Goal: Find specific page/section: Find specific page/section

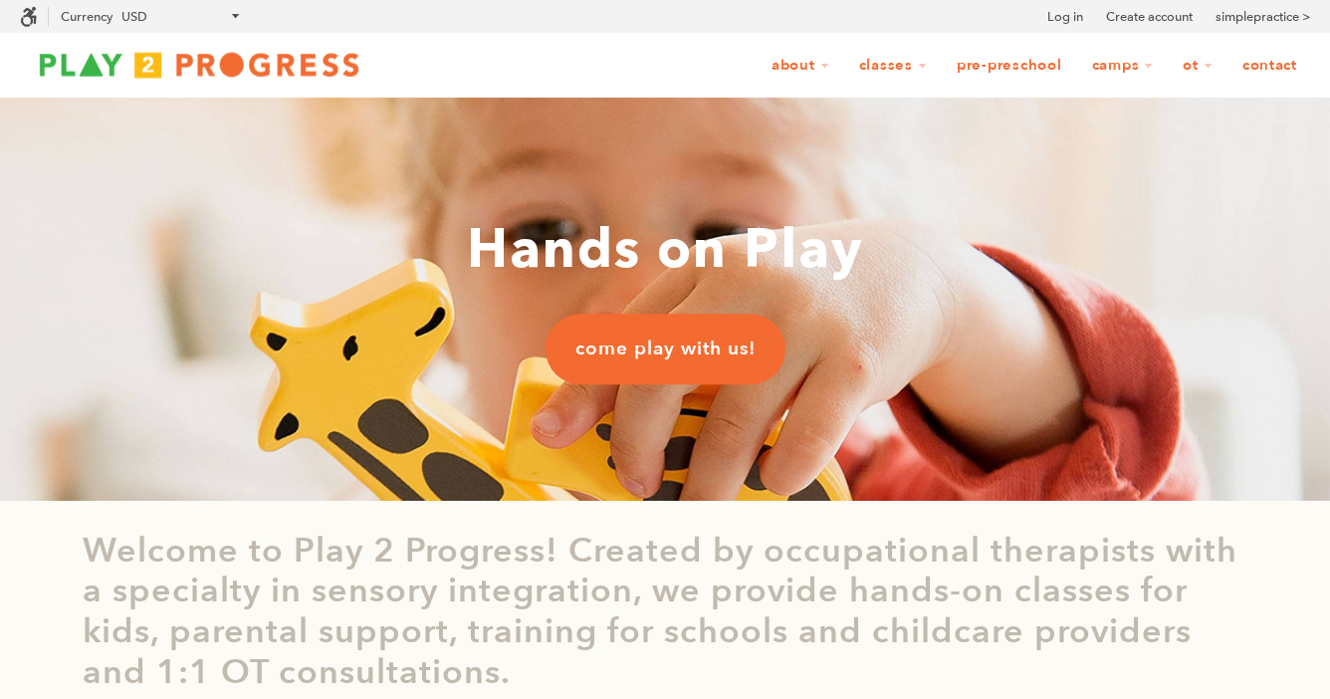
scroll to position [1, 1]
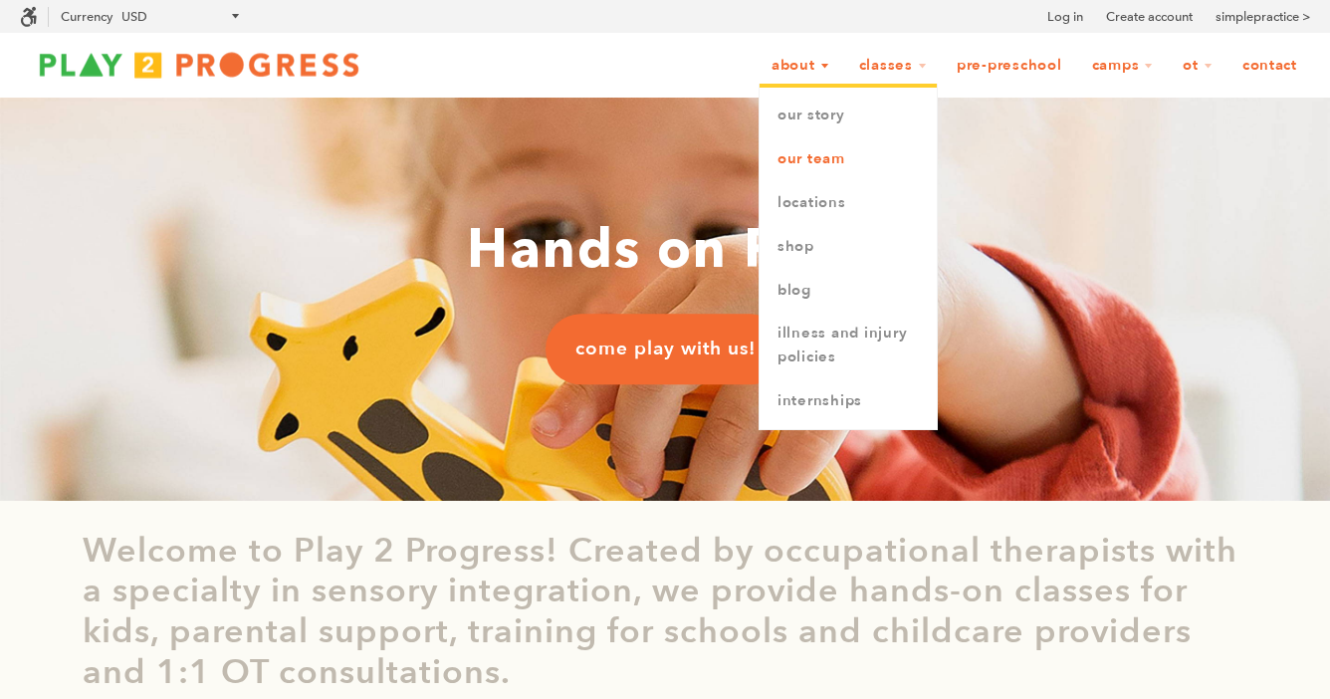
click at [830, 153] on link "Our Team" at bounding box center [847, 159] width 177 height 44
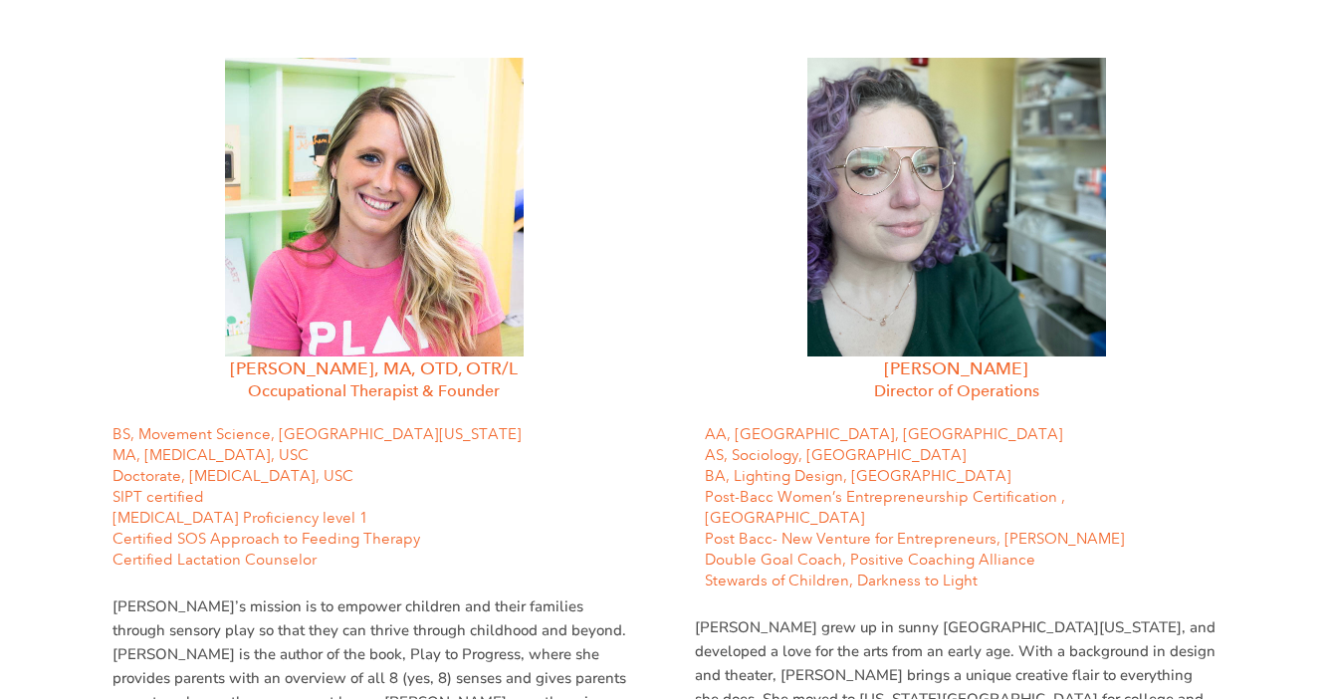
scroll to position [668, 0]
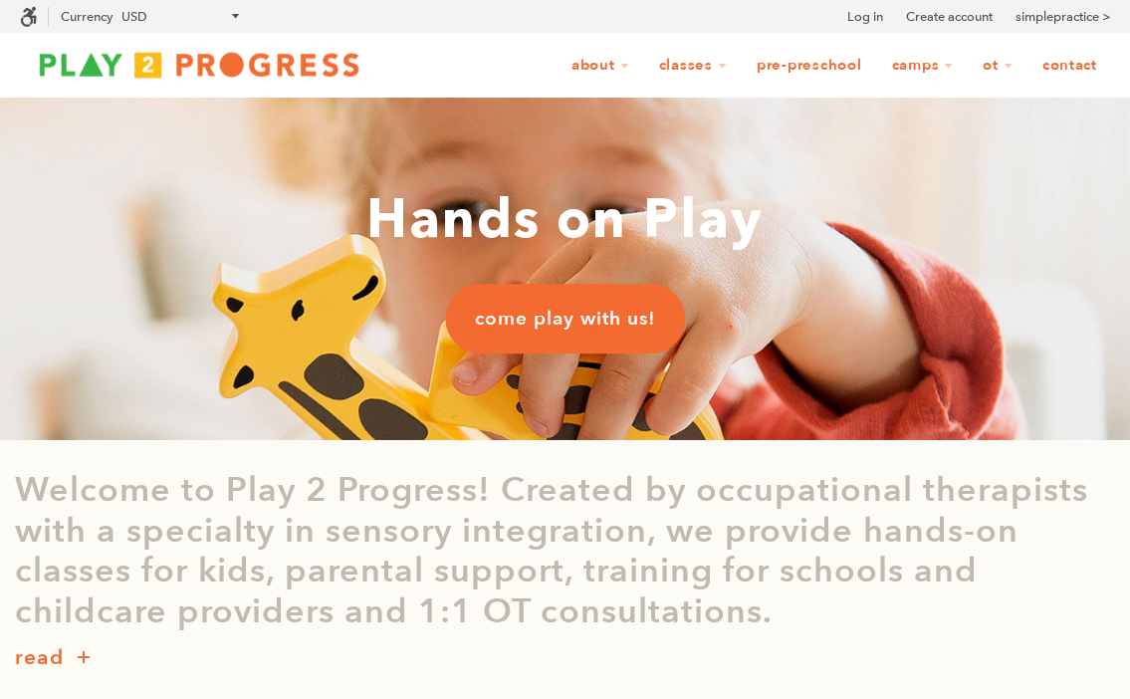
scroll to position [1, 1]
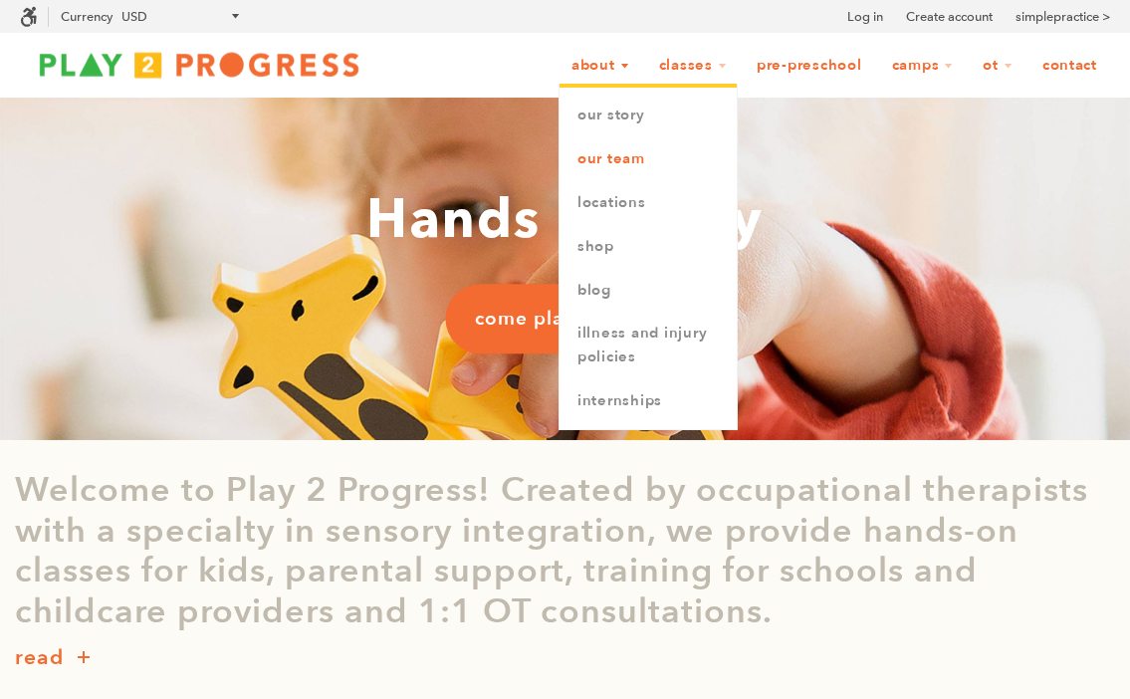
click at [608, 152] on link "Our Team" at bounding box center [647, 159] width 177 height 44
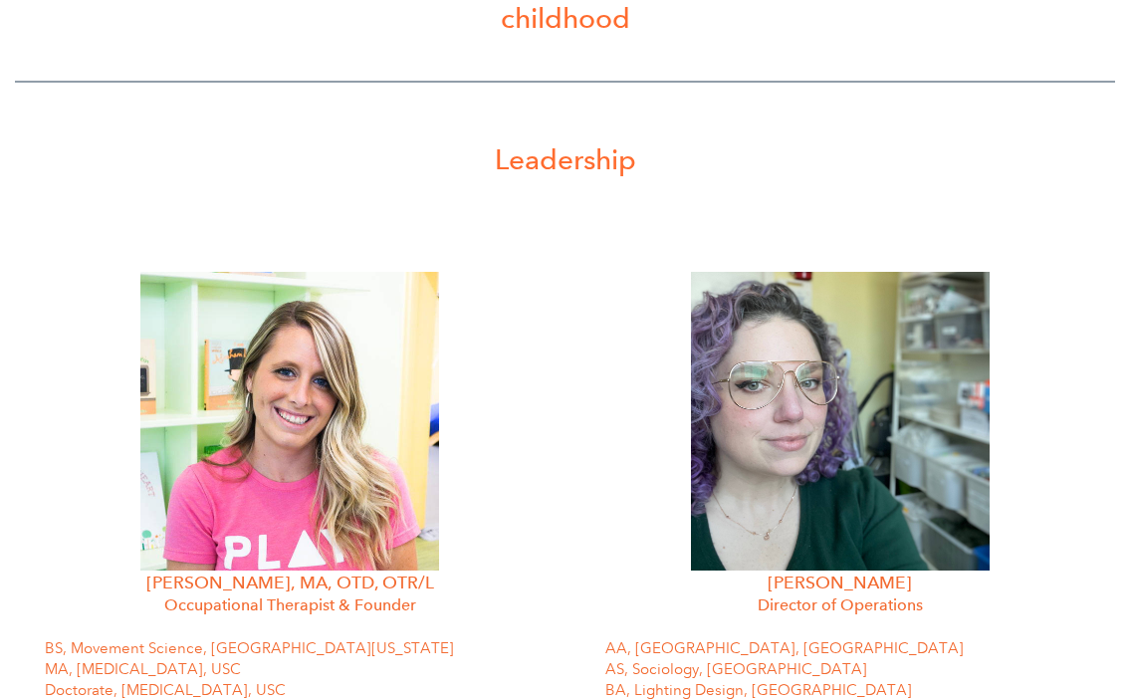
scroll to position [510, 0]
